Goal: Task Accomplishment & Management: Use online tool/utility

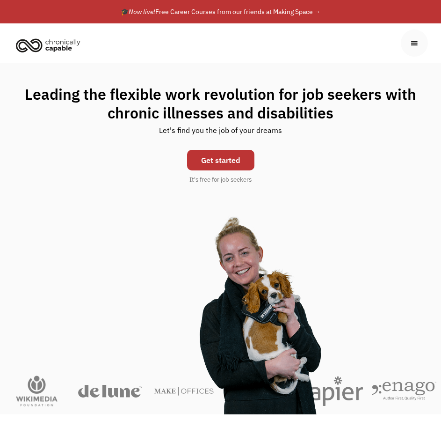
click at [229, 167] on link "Get started" at bounding box center [220, 160] width 67 height 21
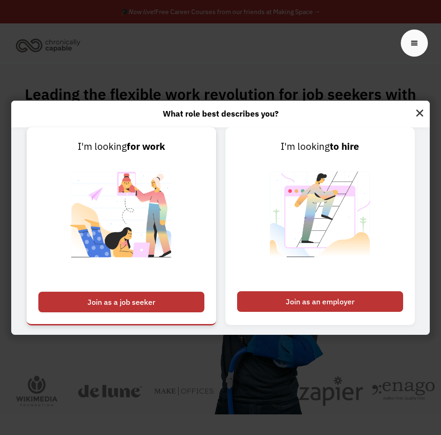
click at [103, 310] on div "Join as a job seeker" at bounding box center [121, 302] width 166 height 21
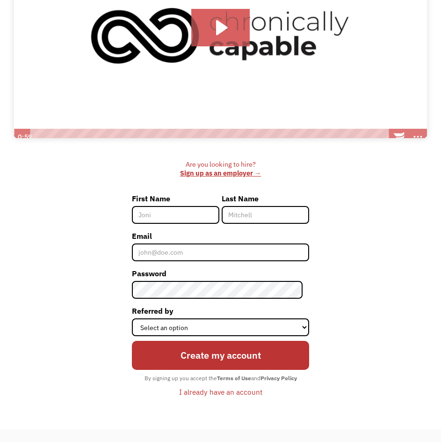
scroll to position [189, 0]
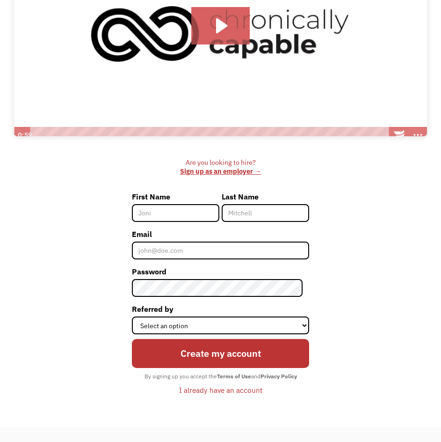
click at [197, 389] on div "I already have an account" at bounding box center [220, 389] width 83 height 11
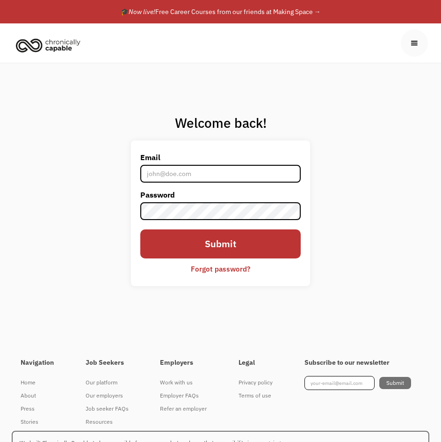
click at [224, 172] on input "Email" at bounding box center [220, 174] width 161 height 18
type input "A"
type input "abbyzion@outlook.com"
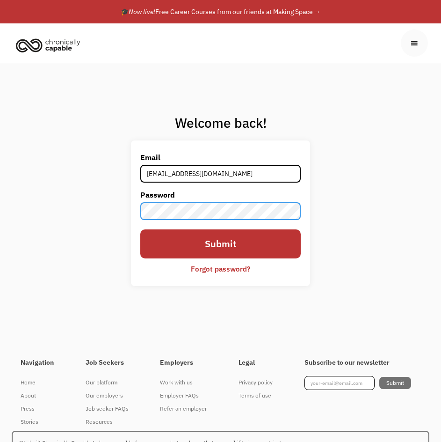
click at [140, 229] on input "Submit" at bounding box center [220, 243] width 161 height 29
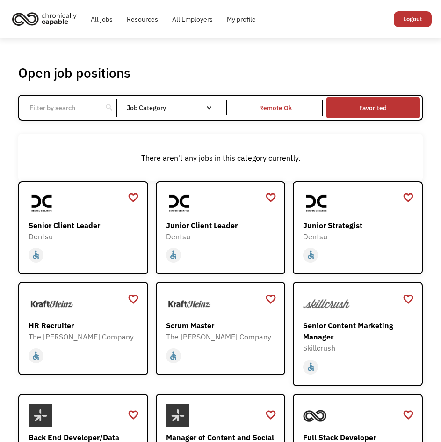
click at [354, 116] on link "Favorited" at bounding box center [373, 107] width 97 height 25
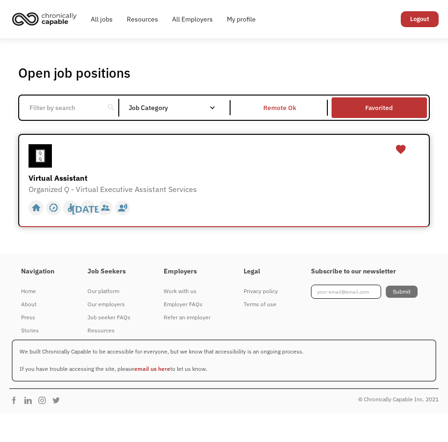
click at [238, 162] on div at bounding box center [226, 155] width 394 height 23
click at [173, 157] on div at bounding box center [226, 155] width 394 height 23
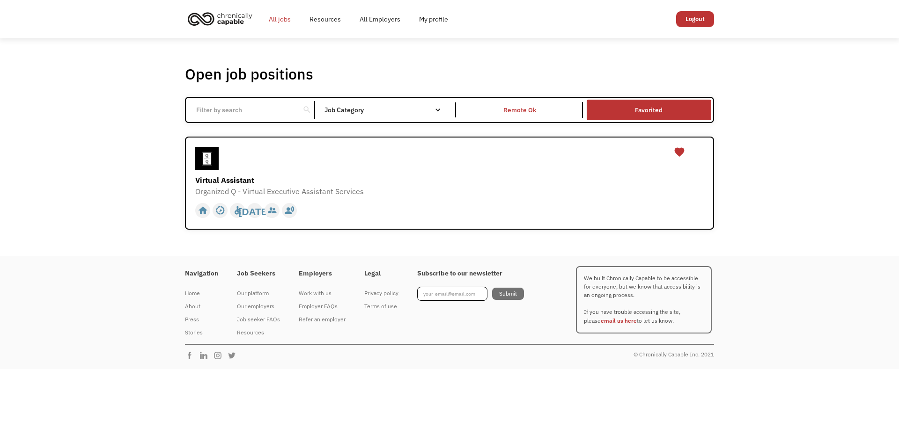
click at [272, 22] on link "All jobs" at bounding box center [279, 19] width 41 height 30
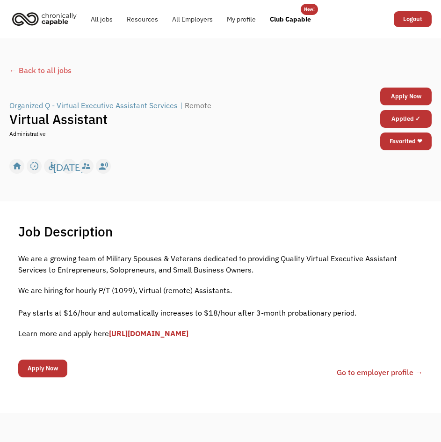
click at [188, 333] on link "[URL][DOMAIN_NAME]" at bounding box center [149, 333] width 80 height 9
click at [355, 377] on link "Go to employer profile →" at bounding box center [380, 372] width 86 height 11
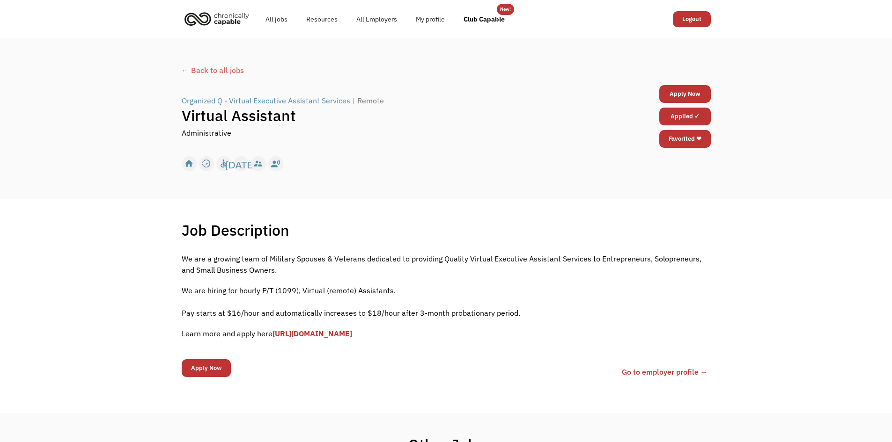
click at [241, 24] on img "home" at bounding box center [217, 18] width 70 height 21
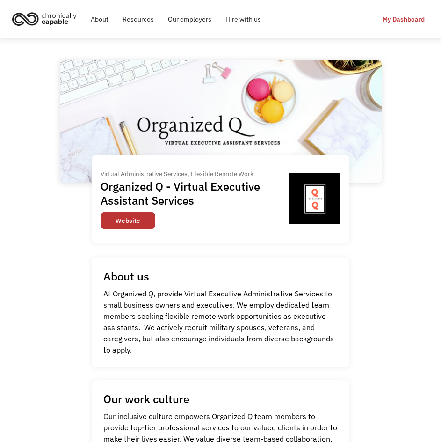
click at [127, 222] on link "Website" at bounding box center [128, 221] width 55 height 18
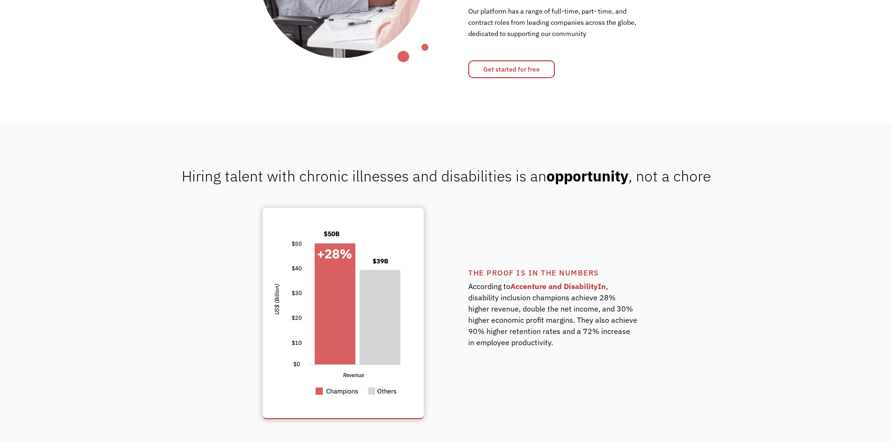
scroll to position [702, 0]
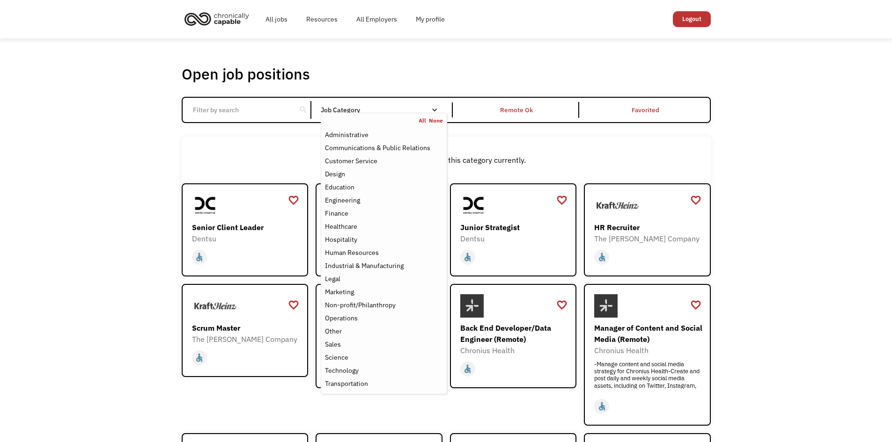
click at [347, 108] on div "Job Category" at bounding box center [384, 110] width 126 height 7
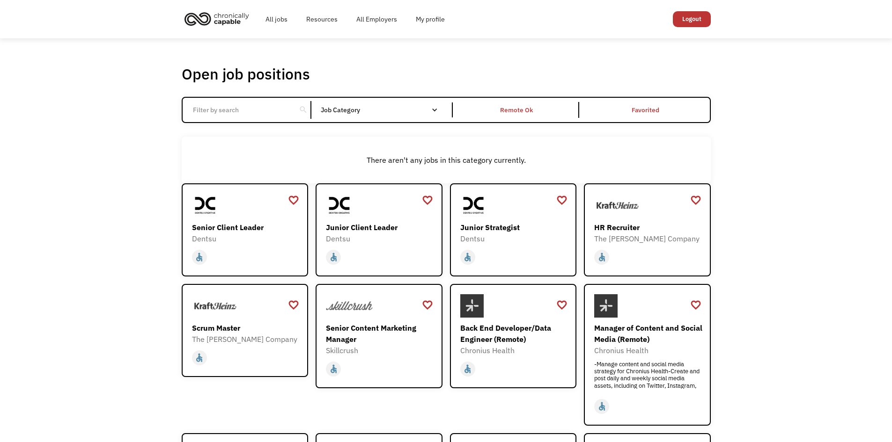
click at [347, 108] on div "Job Category" at bounding box center [384, 110] width 126 height 7
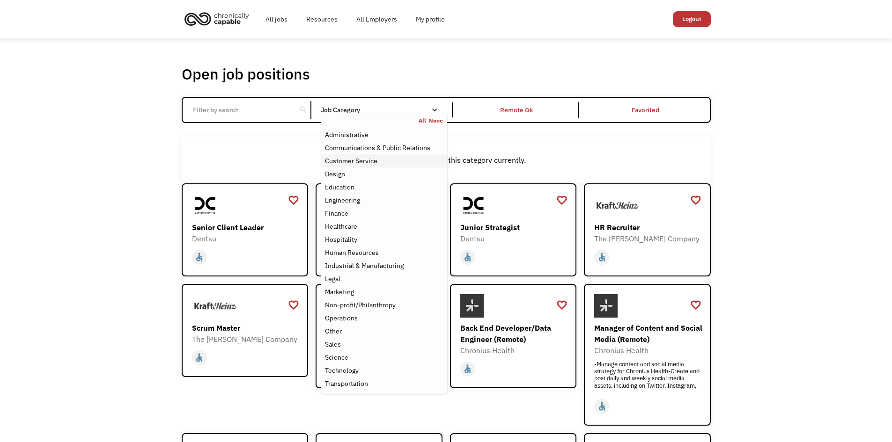
click at [354, 159] on div "Customer Service" at bounding box center [351, 160] width 52 height 11
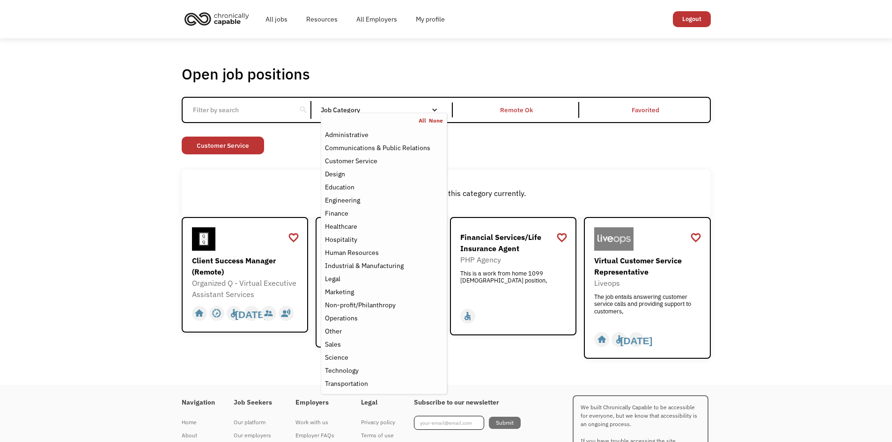
click at [280, 150] on div "Non-profit/Philanthropy Other Transportation Technology Science Sales Operation…" at bounding box center [446, 147] width 529 height 20
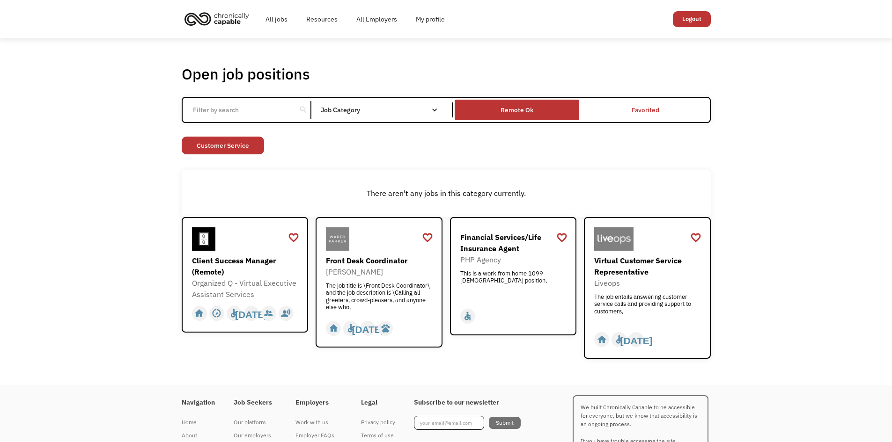
click at [500, 112] on div "Remote Ok" at bounding box center [516, 110] width 125 height 16
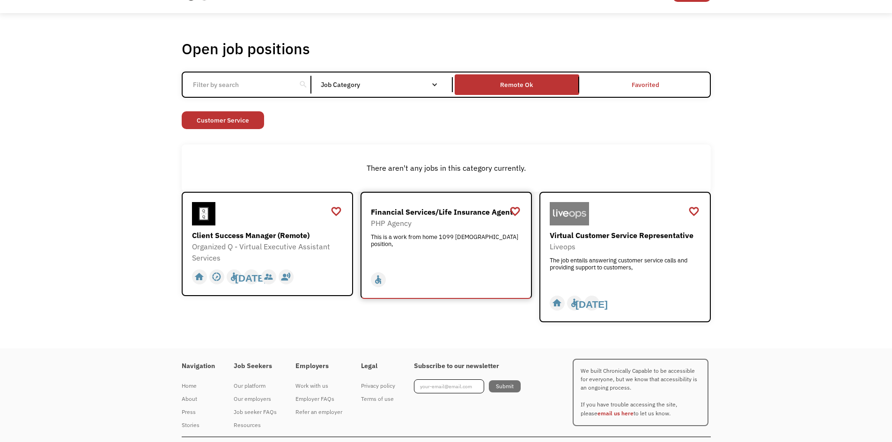
scroll to position [45, 0]
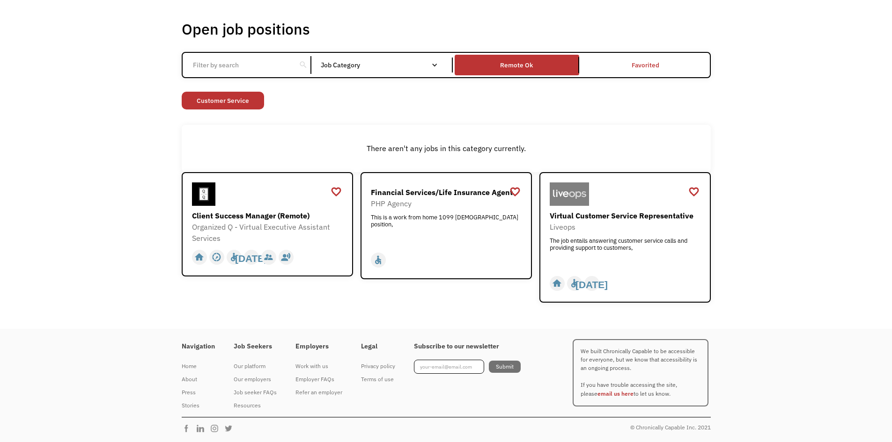
click at [283, 68] on input "Email Form" at bounding box center [239, 65] width 104 height 18
click at [296, 65] on div "search" at bounding box center [247, 65] width 129 height 18
click at [484, 72] on div "Remote Ok" at bounding box center [516, 65] width 125 height 16
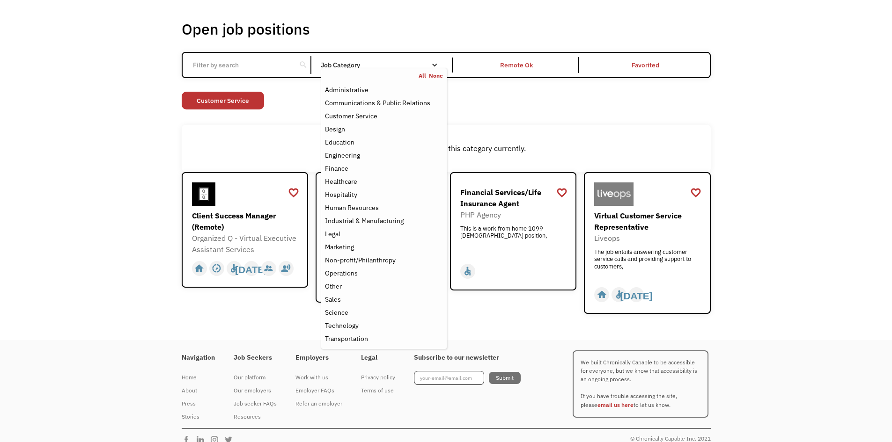
click at [407, 65] on div "Job Category" at bounding box center [384, 65] width 126 height 7
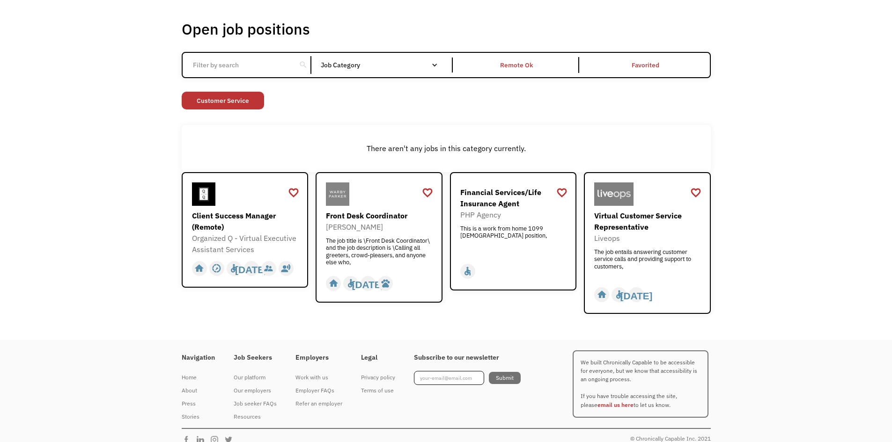
click at [407, 65] on div "Job Category" at bounding box center [384, 65] width 126 height 7
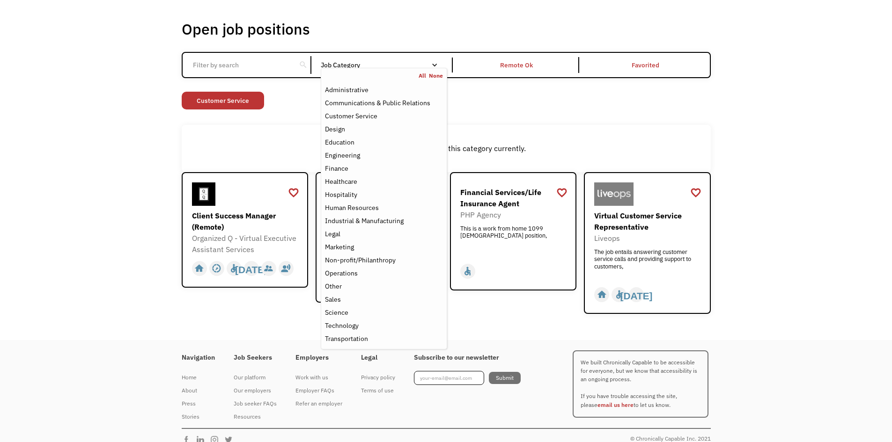
click at [422, 76] on link "All" at bounding box center [423, 75] width 10 height 7
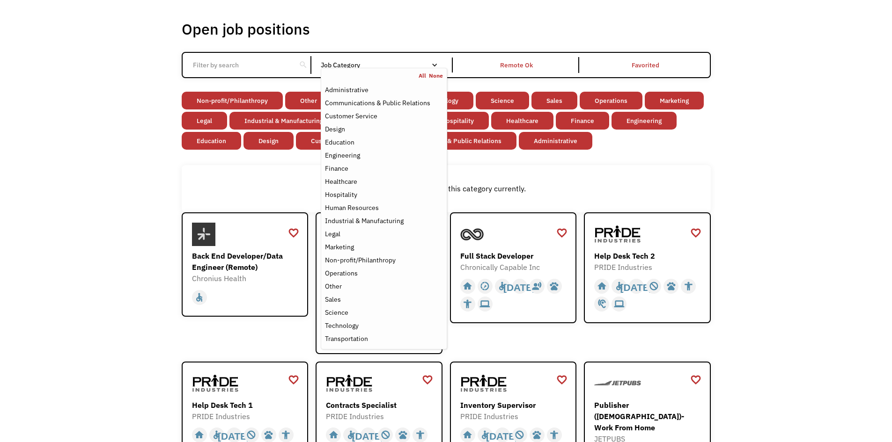
click at [354, 66] on div "Job Category" at bounding box center [384, 65] width 126 height 7
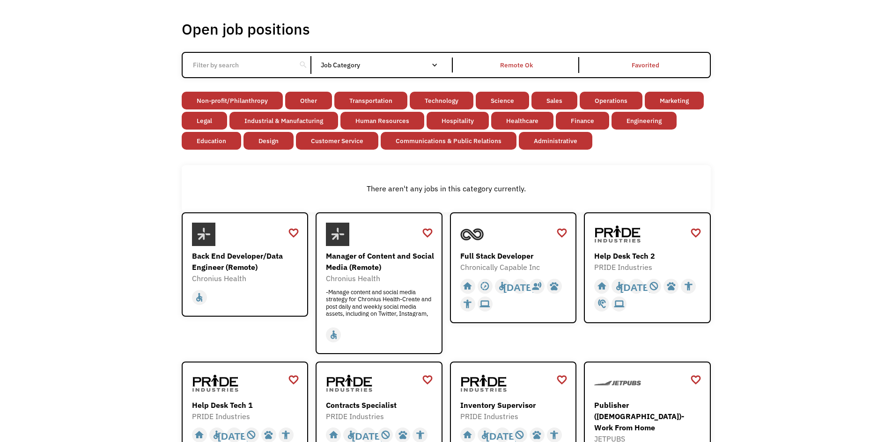
click at [354, 66] on div "Job Category" at bounding box center [384, 65] width 126 height 7
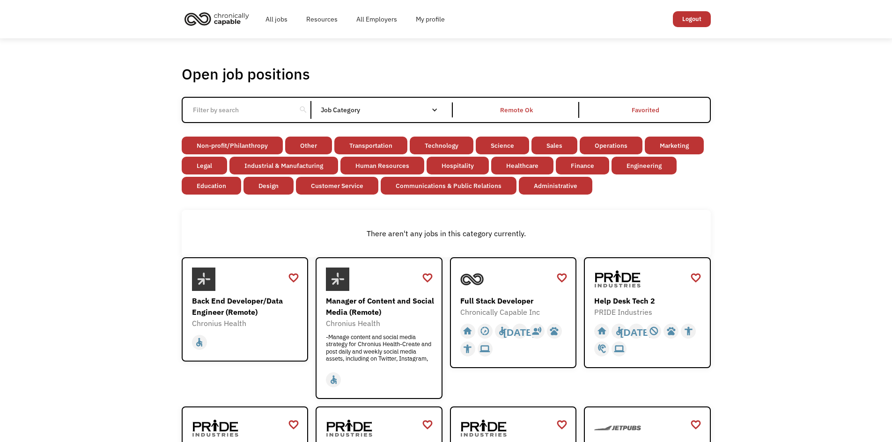
click at [286, 113] on input "Email Form" at bounding box center [239, 110] width 104 height 18
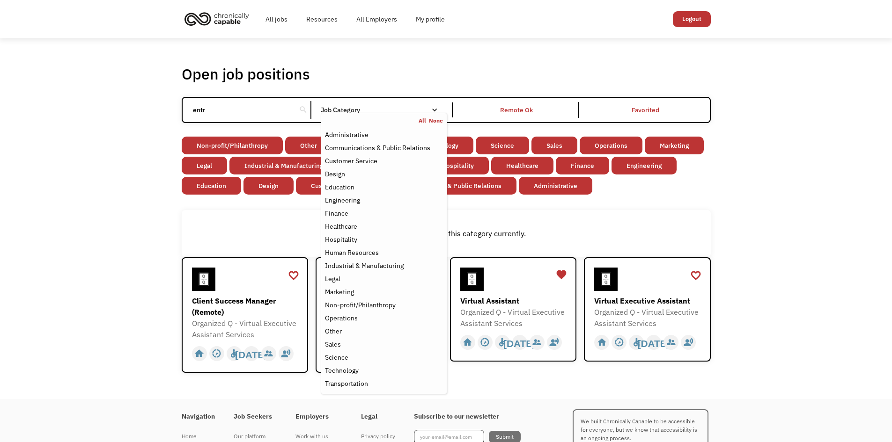
click at [286, 113] on input "entr" at bounding box center [239, 110] width 104 height 18
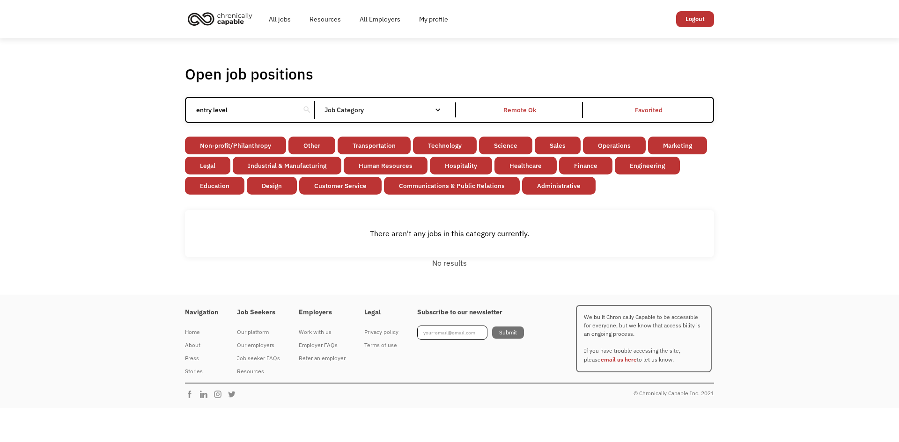
type input "entry level"
click input "Email Form" at bounding box center [0, 0] width 0 height 0
click at [298, 111] on div "entry level search" at bounding box center [250, 110] width 129 height 18
click at [298, 115] on div "entry level search" at bounding box center [250, 110] width 129 height 18
drag, startPoint x: 270, startPoint y: 114, endPoint x: 178, endPoint y: 113, distance: 91.3
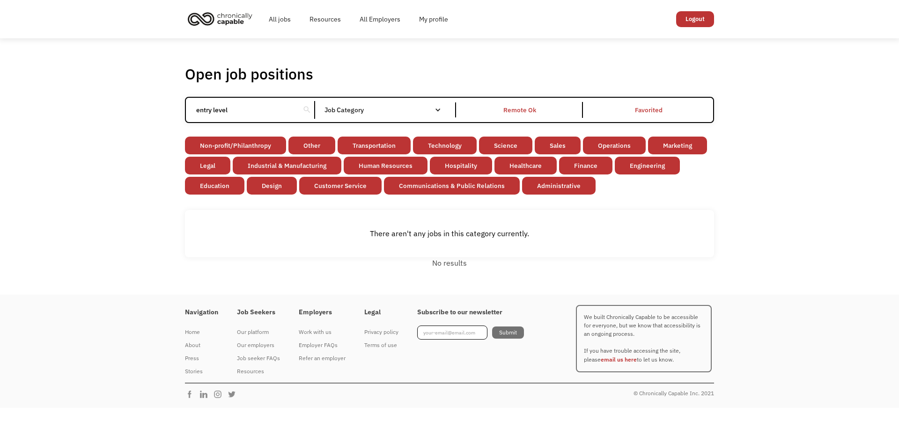
click at [178, 113] on div "Open job positions You have X liked items Search entry level search Filter by c…" at bounding box center [450, 166] width 548 height 212
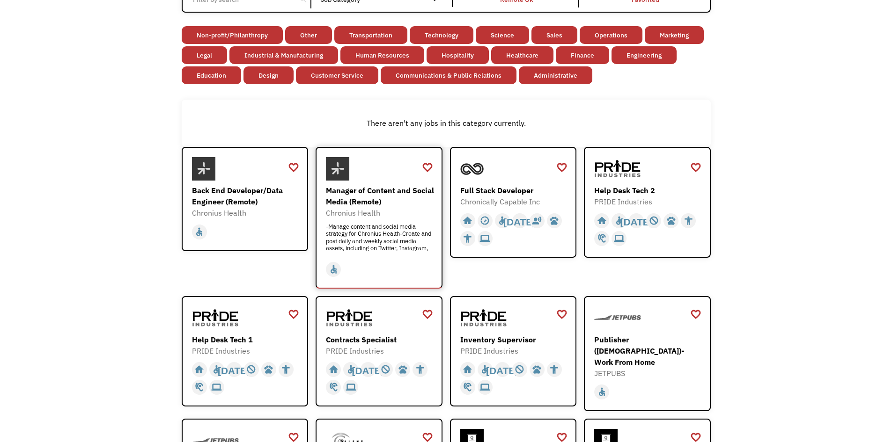
scroll to position [140, 0]
